Goal: Transaction & Acquisition: Download file/media

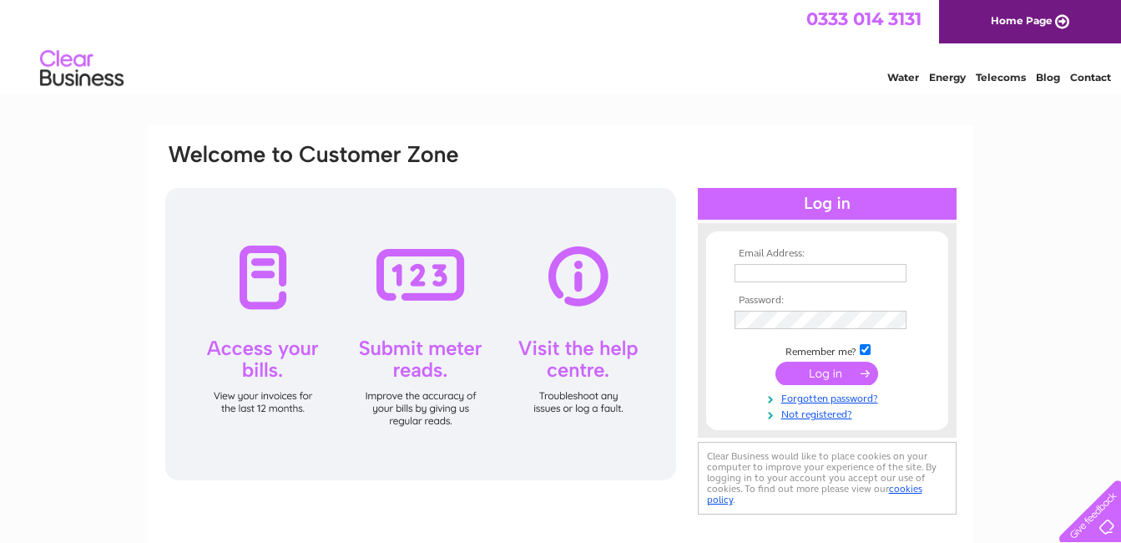
type input "[EMAIL_ADDRESS][DOMAIN_NAME]"
click at [823, 367] on input "submit" at bounding box center [827, 372] width 103 height 23
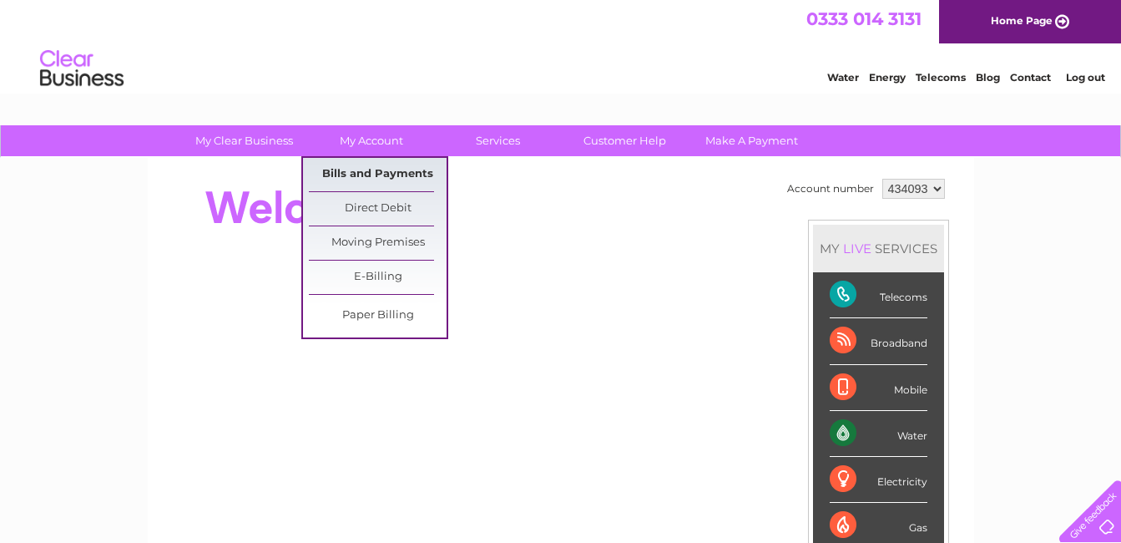
click at [354, 176] on link "Bills and Payments" at bounding box center [378, 174] width 138 height 33
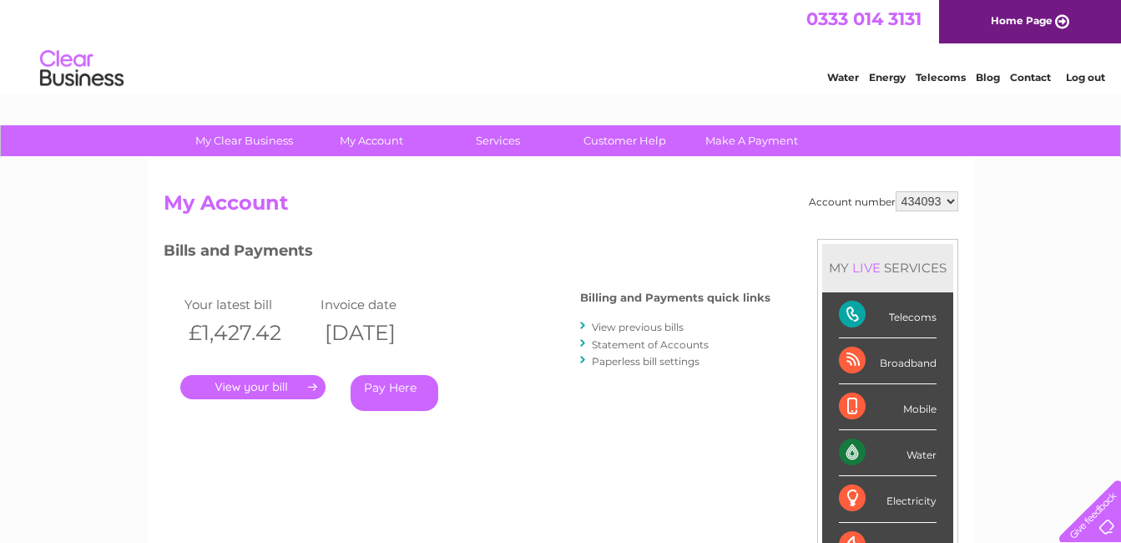
click at [249, 389] on link "." at bounding box center [252, 387] width 145 height 24
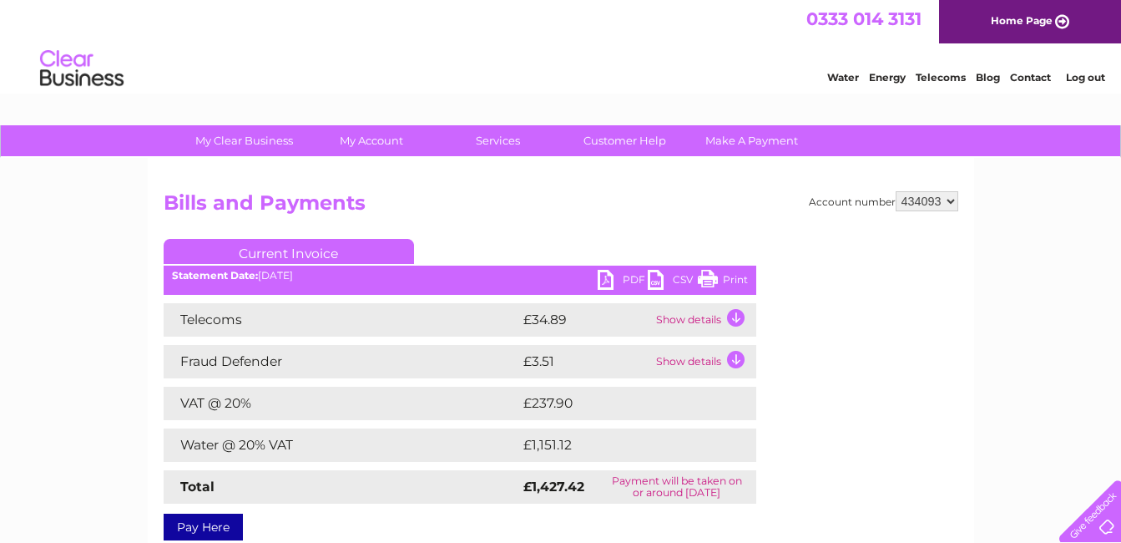
click at [614, 277] on link "PDF" at bounding box center [623, 282] width 50 height 24
